Goal: Find specific page/section: Find specific page/section

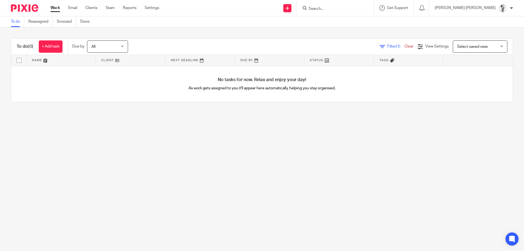
click at [356, 5] on div at bounding box center [335, 8] width 76 height 16
click at [348, 7] on input "Search" at bounding box center [332, 9] width 49 height 5
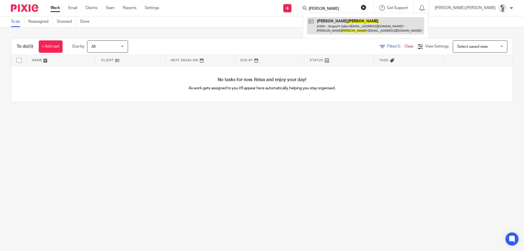
type input "amos"
click at [395, 28] on link at bounding box center [365, 25] width 117 height 17
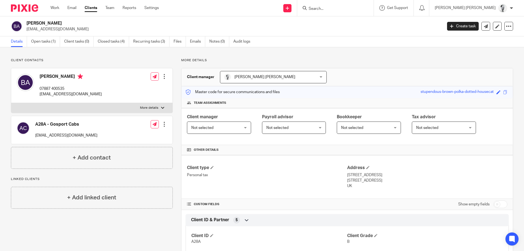
click at [39, 30] on p "[EMAIL_ADDRESS][DOMAIN_NAME]" at bounding box center [232, 28] width 413 height 5
drag, startPoint x: 30, startPoint y: 42, endPoint x: 33, endPoint y: 41, distance: 3.1
click at [31, 41] on ul "Details Open tasks (1) Client tasks (0) Closed tasks (4) Recurring tasks (3) Fi…" at bounding box center [135, 41] width 248 height 11
click at [115, 42] on link "Closed tasks (4)" at bounding box center [113, 41] width 31 height 11
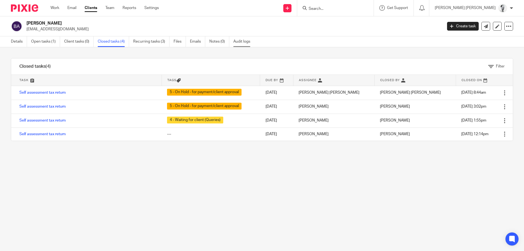
click at [238, 43] on link "Audit logs" at bounding box center [244, 41] width 21 height 11
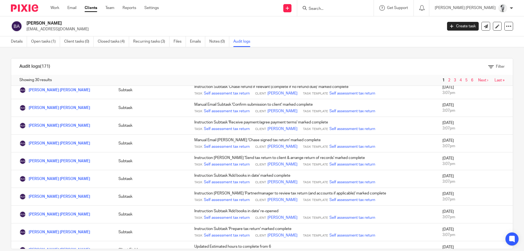
scroll to position [381, 0]
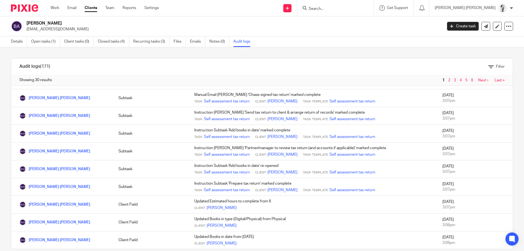
click at [452, 80] on span "2" at bounding box center [450, 80] width 6 height 7
click at [449, 79] on link "2" at bounding box center [449, 80] width 2 height 4
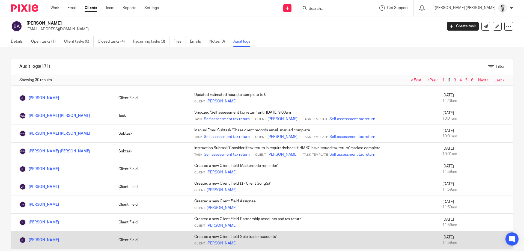
scroll to position [9, 0]
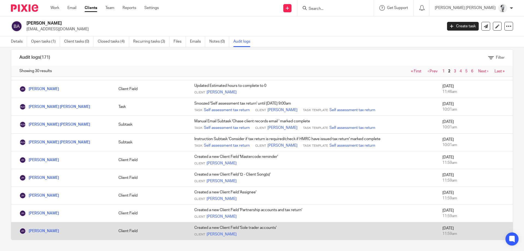
click at [402, 223] on td "Created a new Client Field 'Sole trader accounts' Client [PERSON_NAME]" at bounding box center [313, 231] width 248 height 18
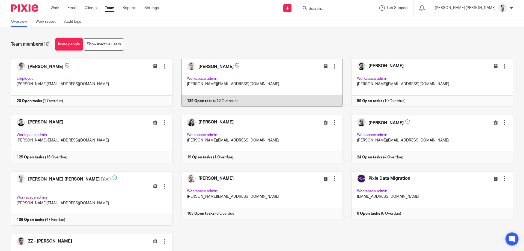
click at [278, 82] on link at bounding box center [258, 83] width 170 height 48
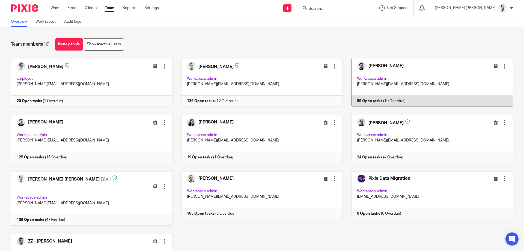
click at [398, 78] on link at bounding box center [428, 83] width 170 height 48
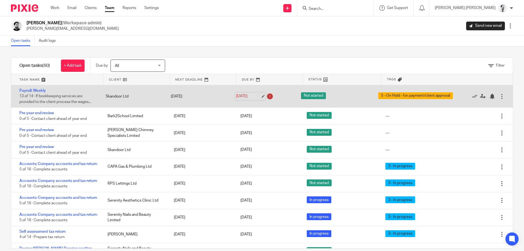
click at [245, 96] on link "[DATE]" at bounding box center [248, 96] width 25 height 6
click at [245, 98] on link "[DATE]" at bounding box center [248, 96] width 25 height 6
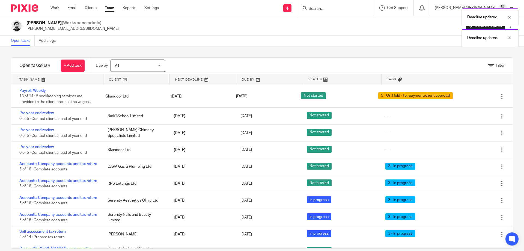
click at [255, 53] on div "Filter tasks Only show tasks matching all of these conditions 1 Client name Is …" at bounding box center [262, 148] width 524 height 205
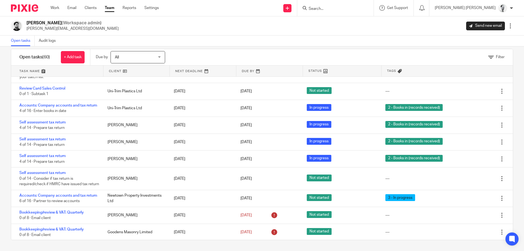
scroll to position [324, 0]
